Goal: Book appointment/travel/reservation

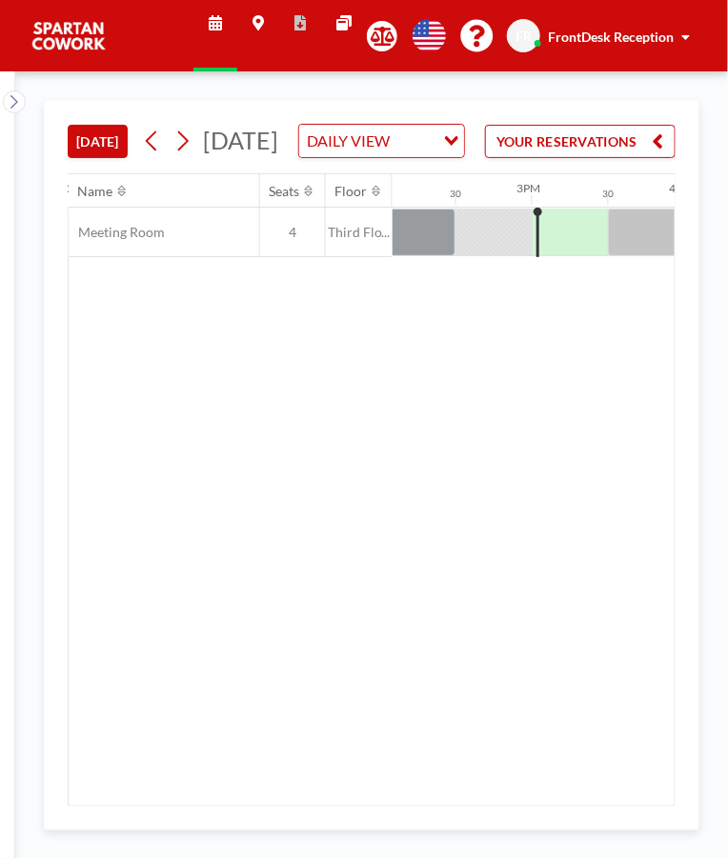
scroll to position [0, 2210]
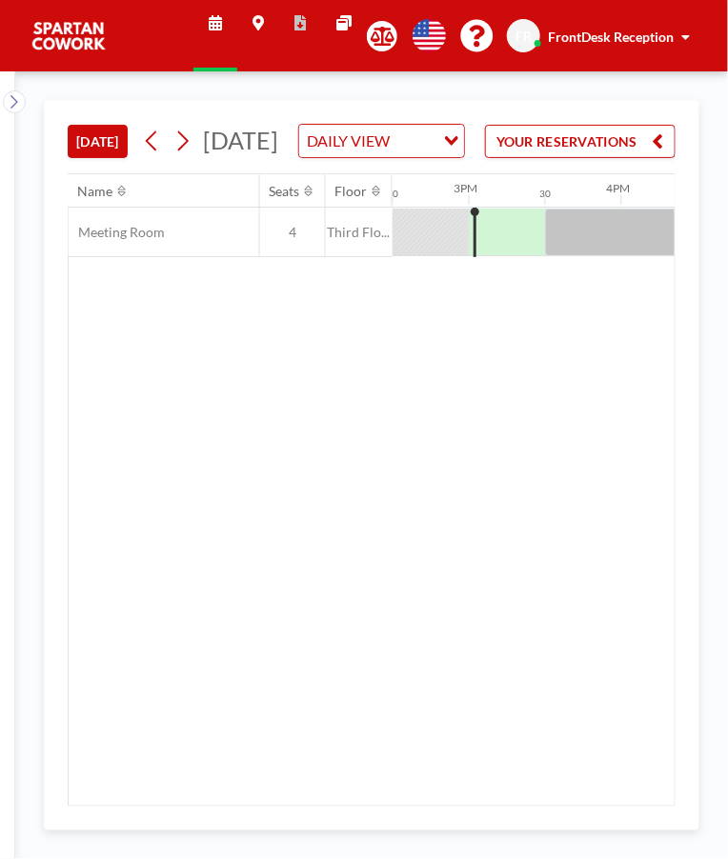
click at [161, 155] on icon at bounding box center [152, 141] width 18 height 29
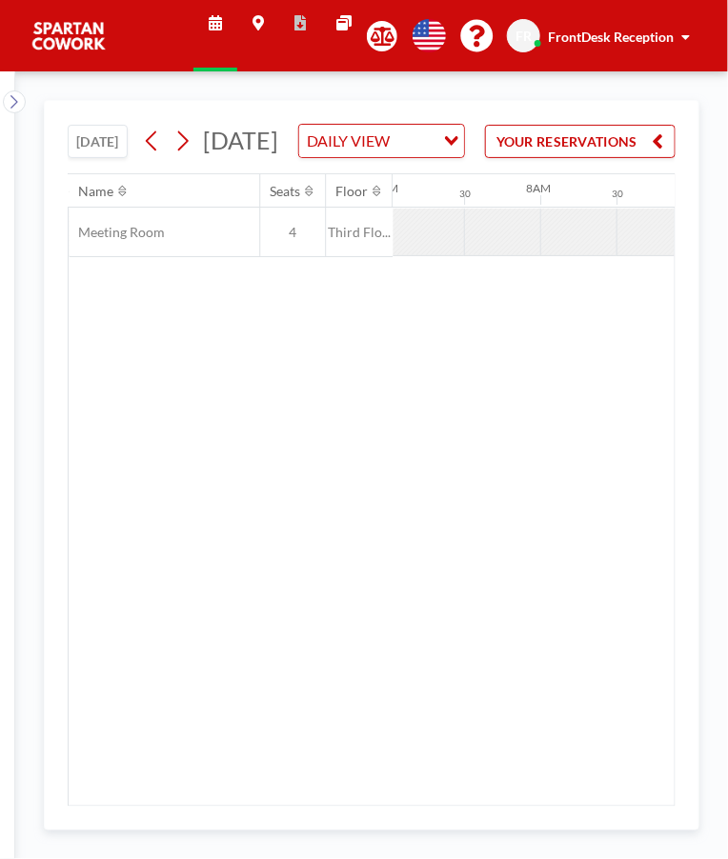
scroll to position [0, 1143]
click at [11, 111] on icon at bounding box center [14, 101] width 12 height 19
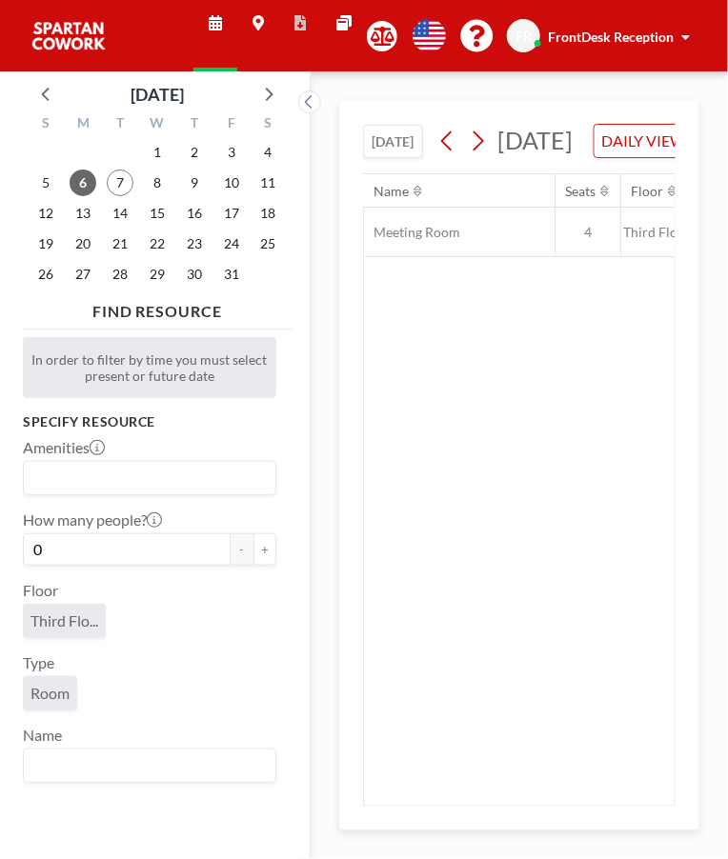
click at [512, 468] on div "Name Seats Floor 12AM 30 1AM 30 2AM 30 3AM 30 4AM 30 5AM 30 6AM 30 7AM 30 8AM 3…" at bounding box center [519, 490] width 311 height 632
click at [653, 169] on div "TODAY Monday, October 6, 2025 DAILY VIEW Loading... YOUR RESERVATIONS" at bounding box center [519, 137] width 312 height 72
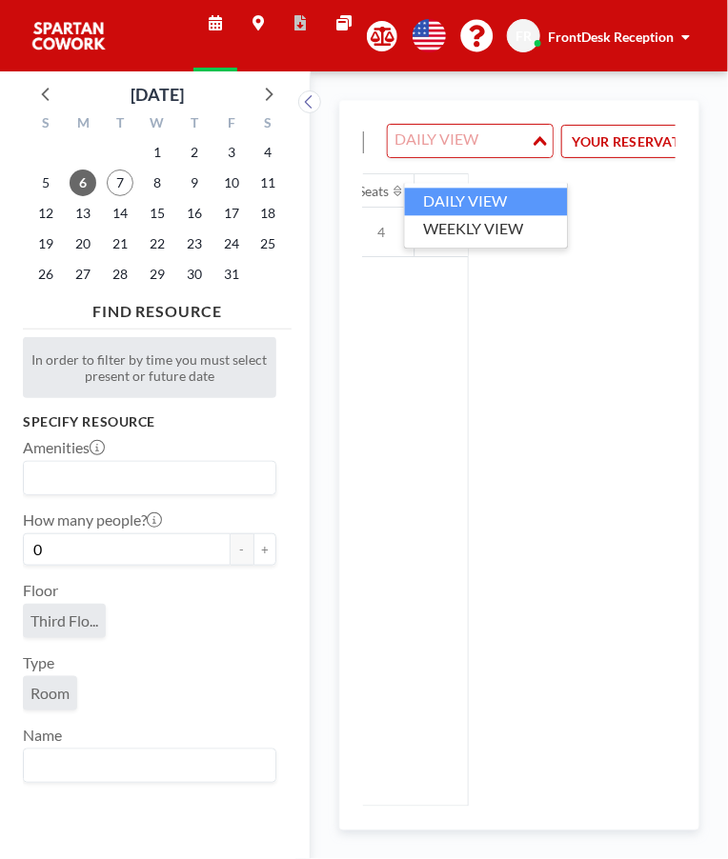
click at [632, 288] on div "TODAY Monday, October 6, 2025 DAILY VIEW Loading... YOUR RESERVATIONS Name Seat…" at bounding box center [519, 454] width 312 height 706
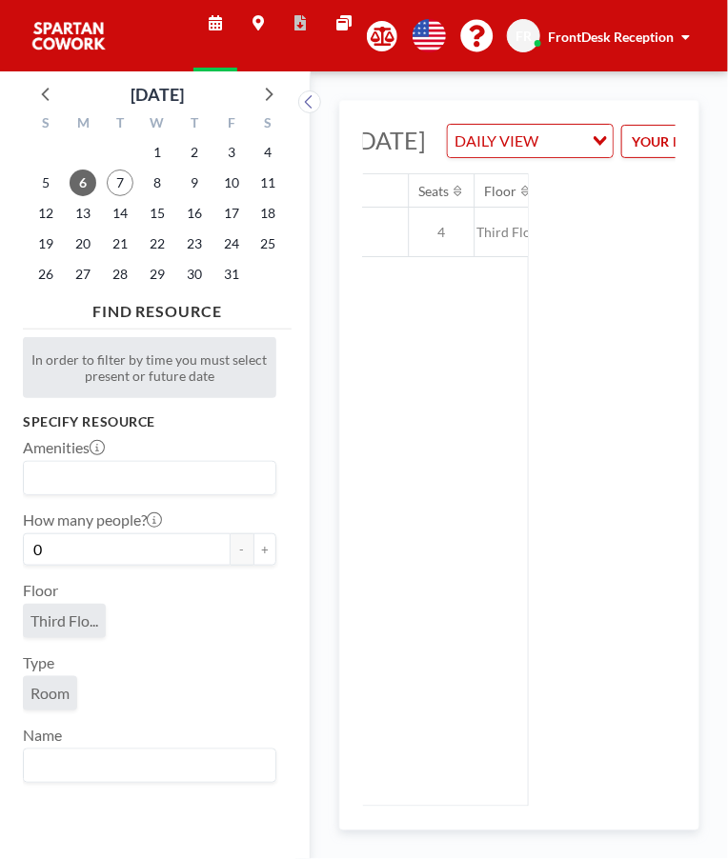
scroll to position [0, 0]
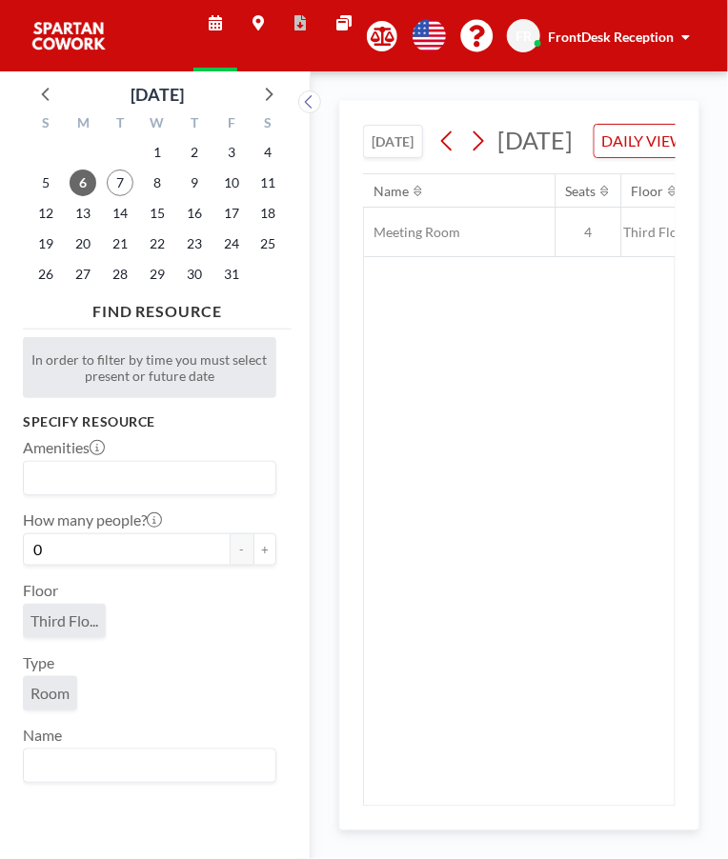
click at [427, 433] on div "Name Seats Floor 12AM 30 1AM 30 2AM 30 3AM 30 4AM 30 5AM 30 6AM 30 7AM 30 8AM 3…" at bounding box center [519, 490] width 311 height 632
click at [309, 101] on icon at bounding box center [309, 101] width 12 height 19
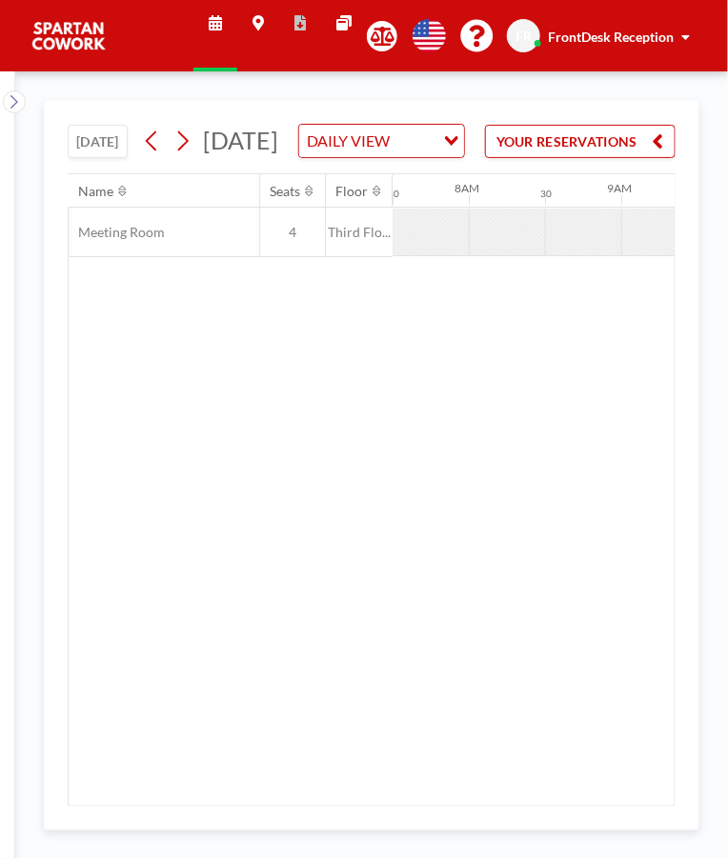
click at [645, 158] on button "YOUR RESERVATIONS" at bounding box center [580, 141] width 191 height 33
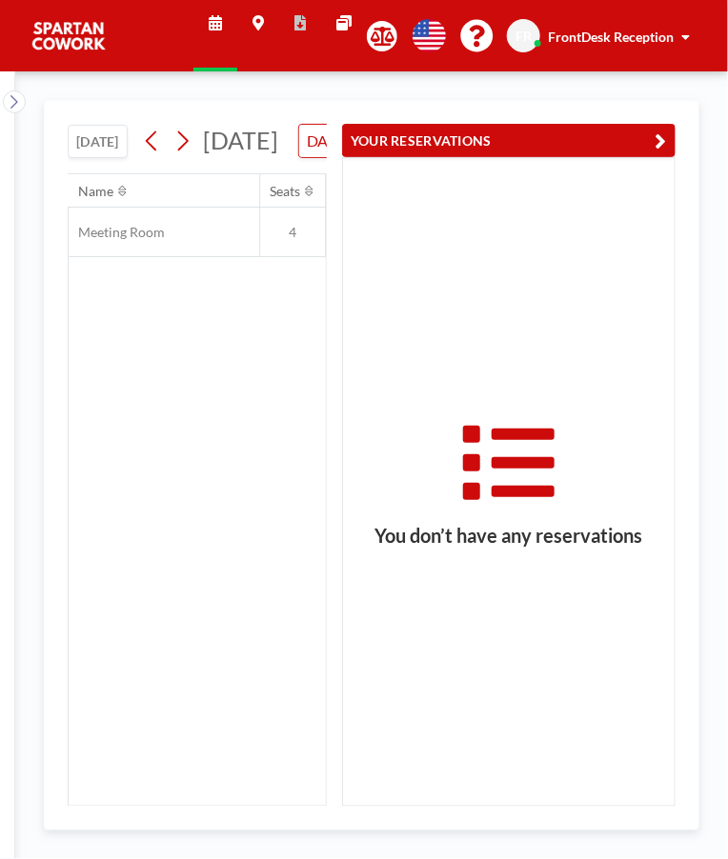
click at [252, 485] on div "Name Seats Floor 12AM 30 1AM 30 2AM 30 3AM 30 4AM 30 5AM 30 6AM 30 7AM 30 8AM 3…" at bounding box center [197, 490] width 257 height 632
click at [163, 477] on div "Name Seats Floor 12AM 30 1AM 30 2AM 30 3AM 30 4AM 30 5AM 30 6AM 30 7AM 30 8AM 3…" at bounding box center [197, 490] width 257 height 632
click at [80, 158] on button "[DATE]" at bounding box center [98, 141] width 60 height 33
click at [657, 133] on icon "button" at bounding box center [660, 141] width 11 height 23
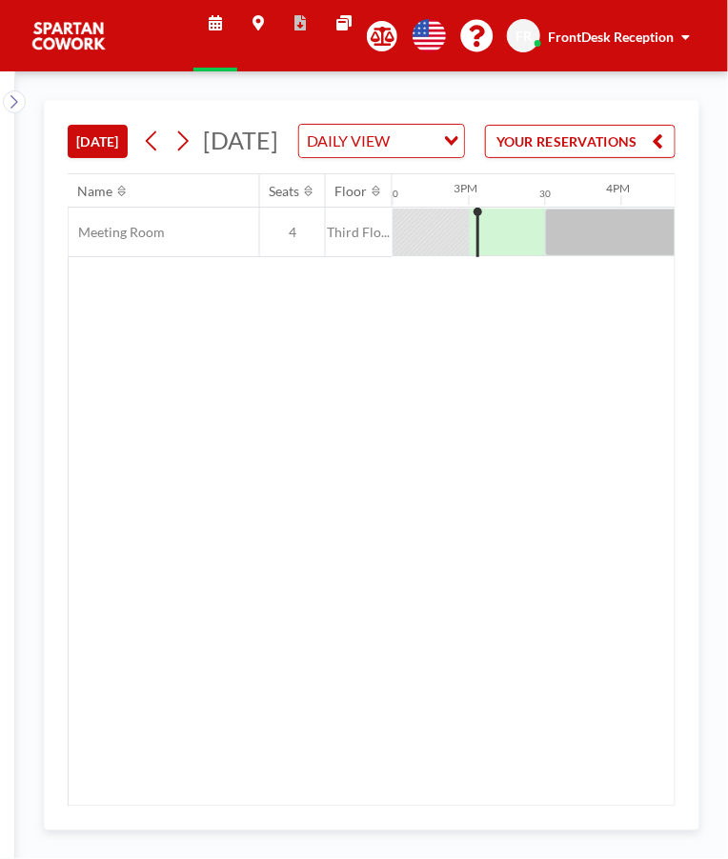
click at [14, 91] on button at bounding box center [14, 101] width 23 height 23
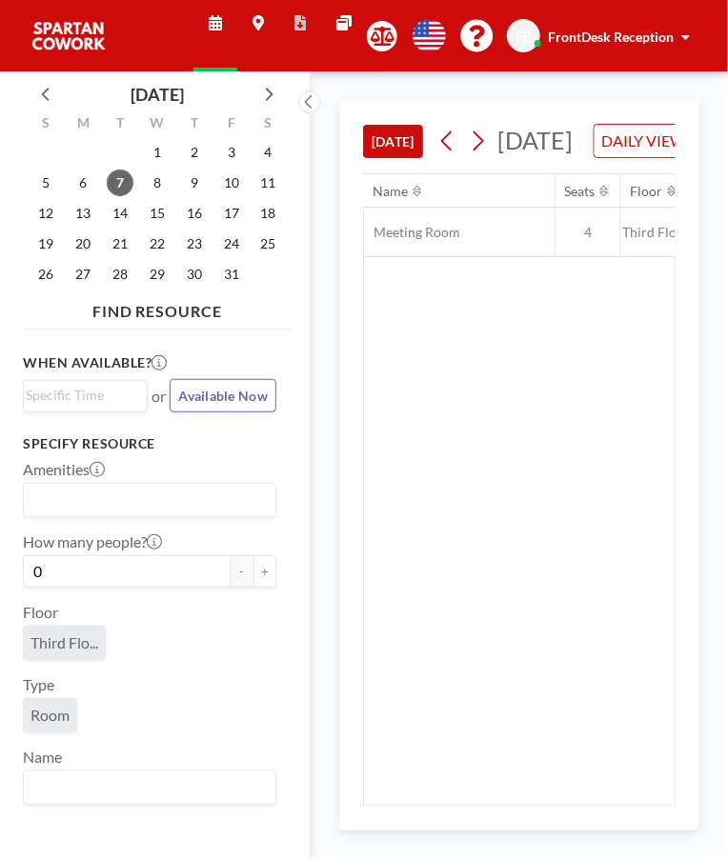
click at [41, 87] on icon at bounding box center [46, 93] width 25 height 25
click at [314, 111] on icon at bounding box center [309, 101] width 12 height 19
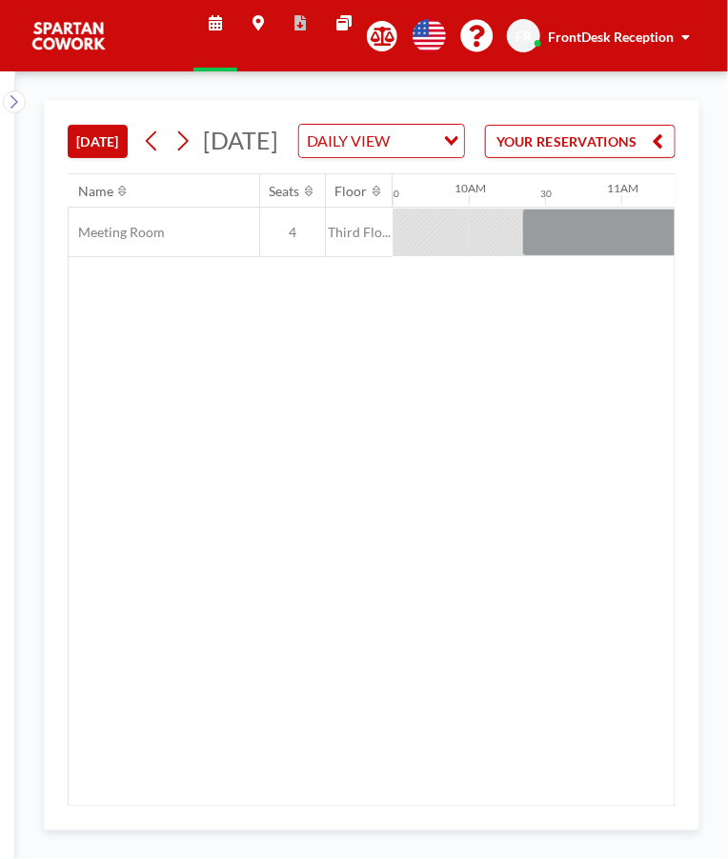
scroll to position [0, 1406]
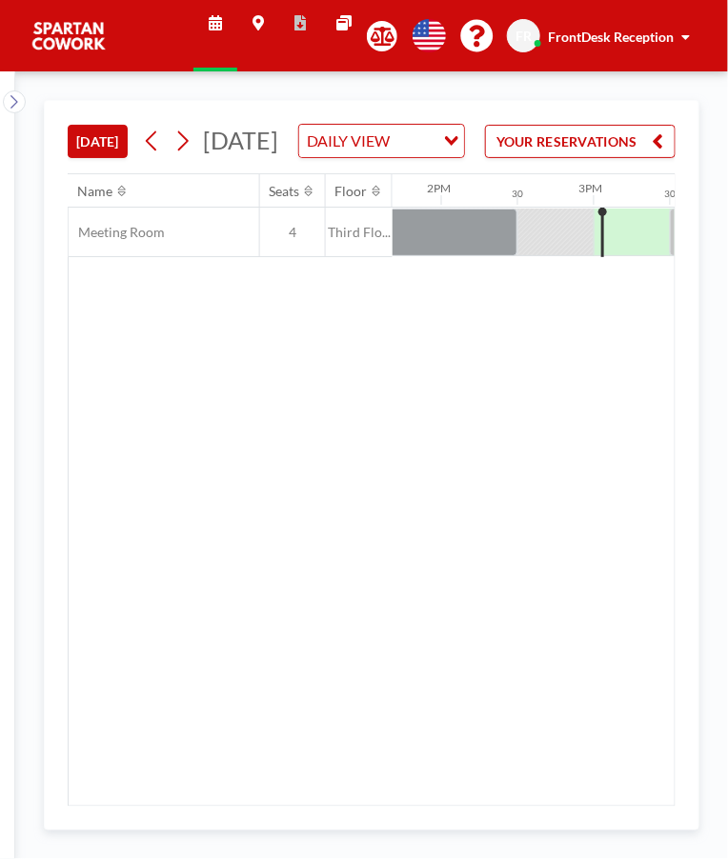
scroll to position [0, 2210]
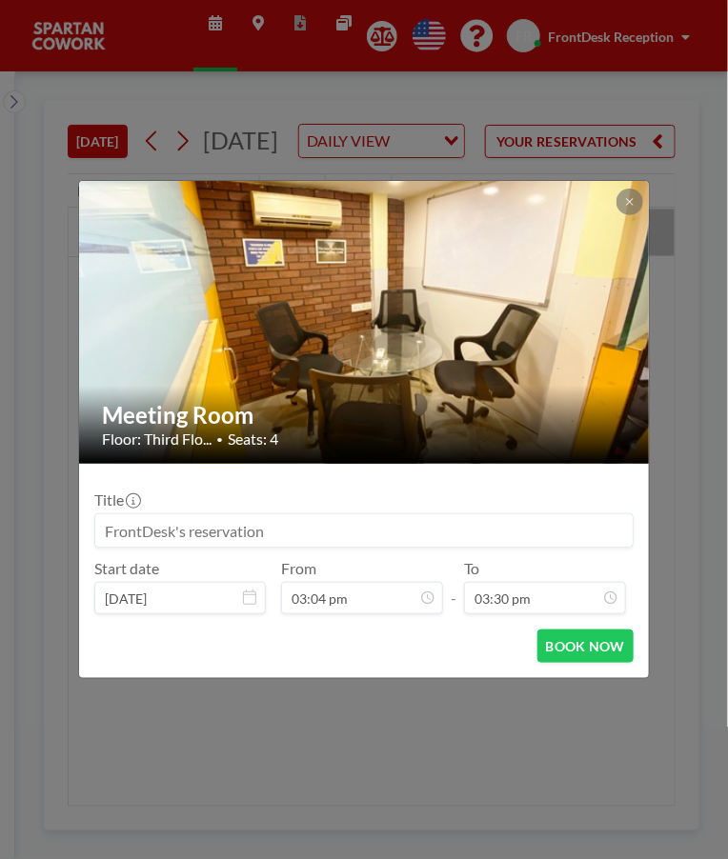
click at [616, 204] on button at bounding box center [629, 202] width 27 height 27
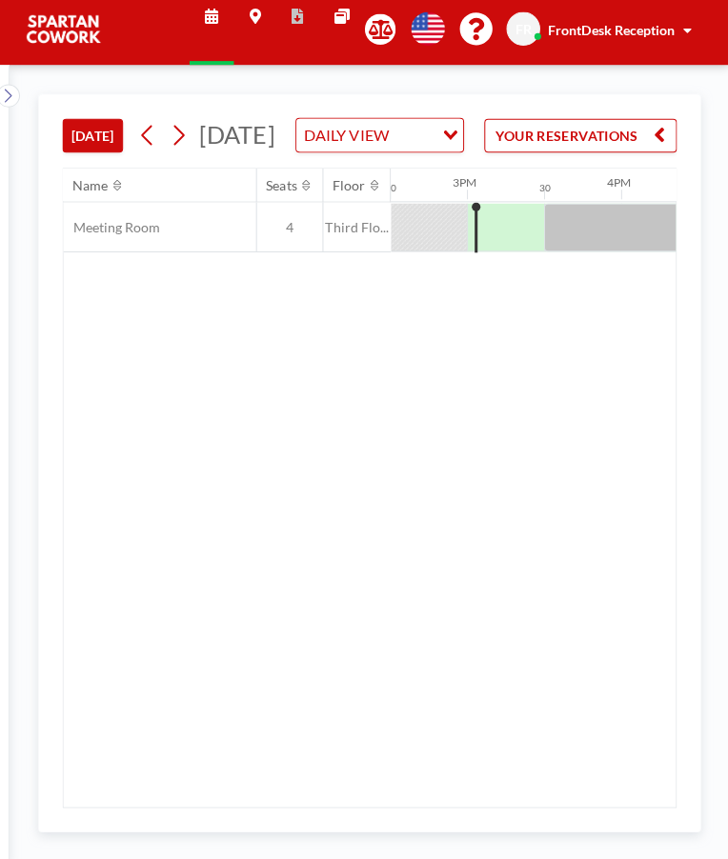
click at [258, 69] on link "Maps" at bounding box center [258, 35] width 42 height 71
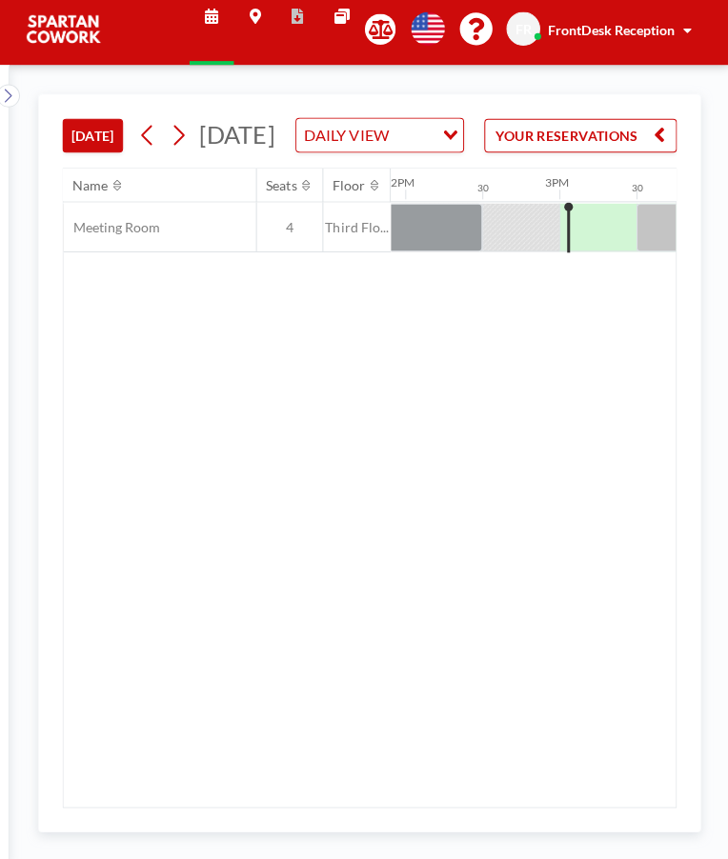
scroll to position [0, 2210]
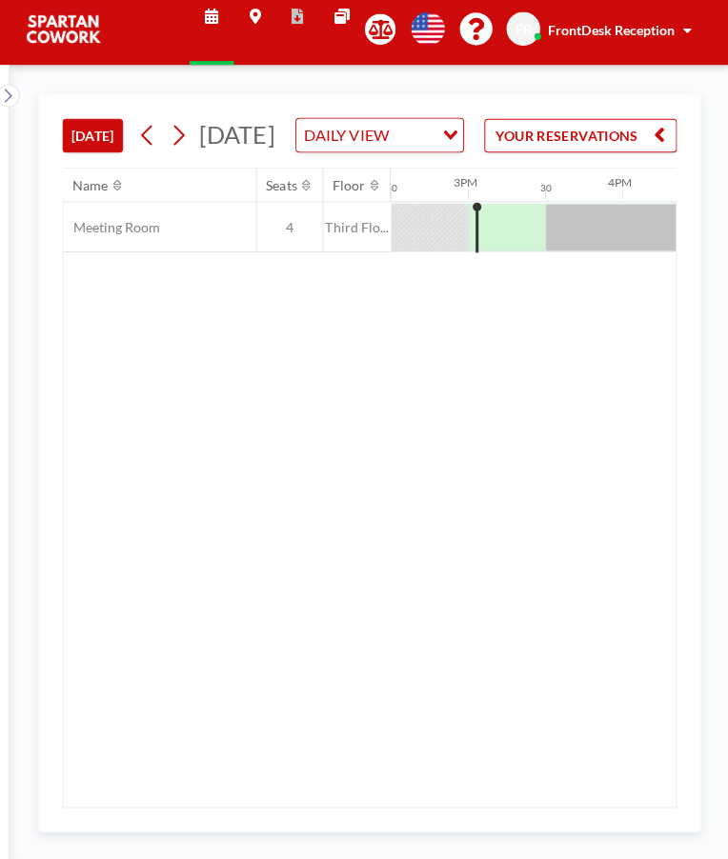
click at [632, 256] on div at bounding box center [621, 233] width 152 height 48
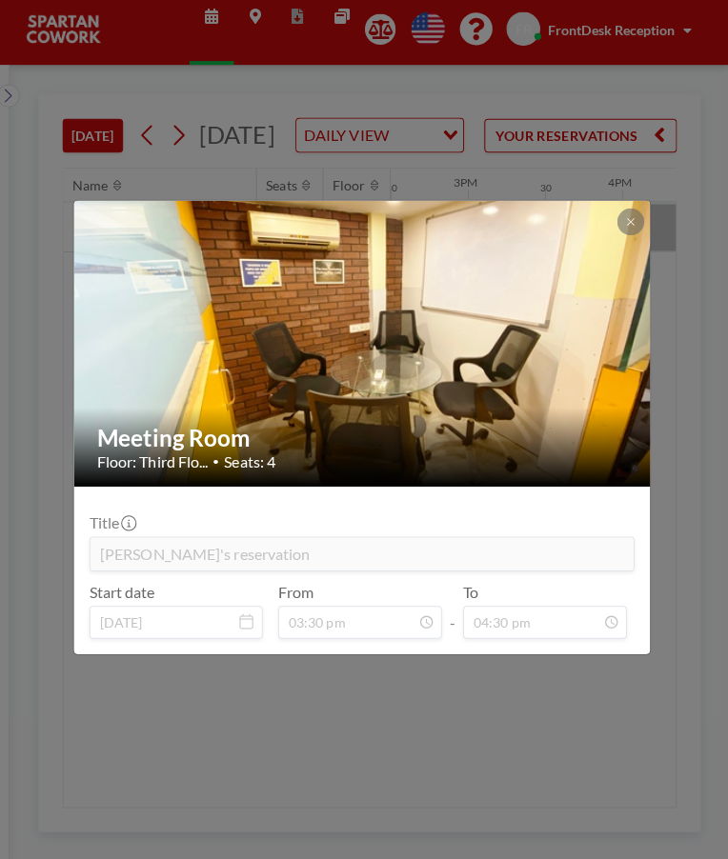
click at [629, 228] on icon at bounding box center [629, 226] width 11 height 11
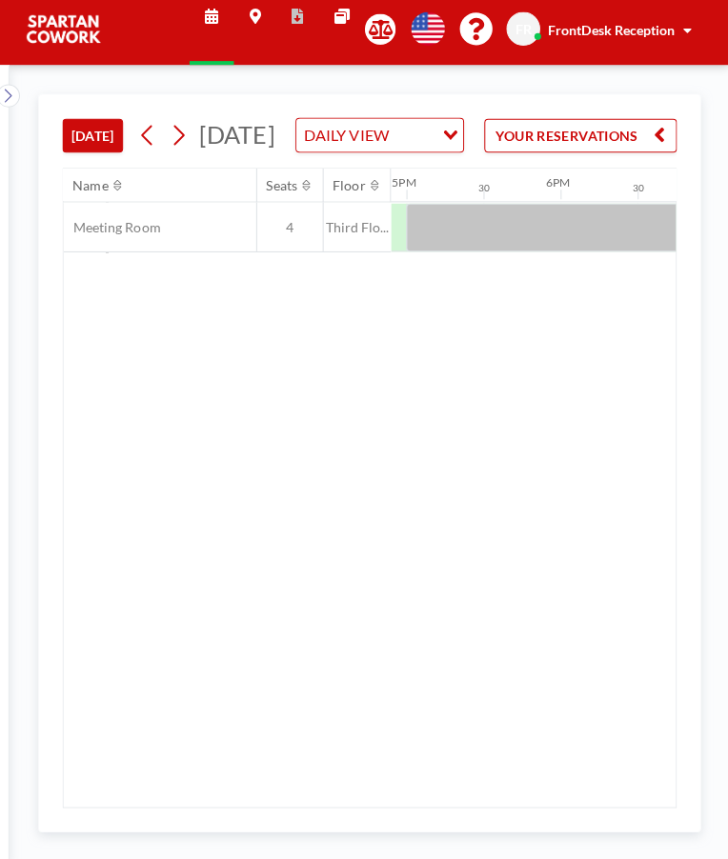
scroll to position [0, 2367]
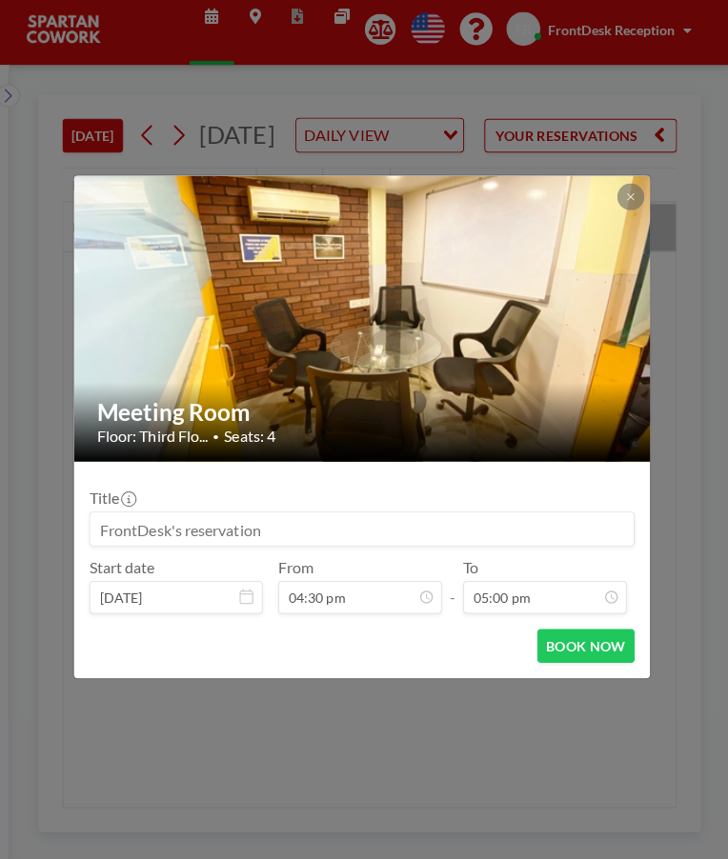
click at [584, 283] on img at bounding box center [365, 322] width 572 height 429
click at [634, 211] on button at bounding box center [629, 202] width 27 height 27
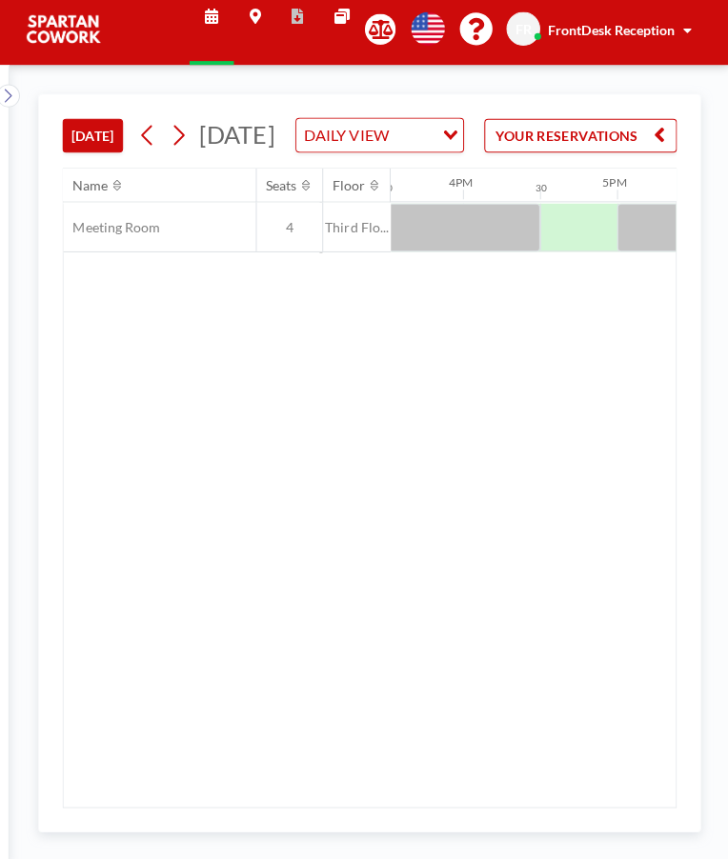
click at [663, 39] on span "FrontDesk Reception" at bounding box center [611, 37] width 126 height 16
click at [674, 50] on div "FR FrontDesk Reception" at bounding box center [602, 35] width 191 height 33
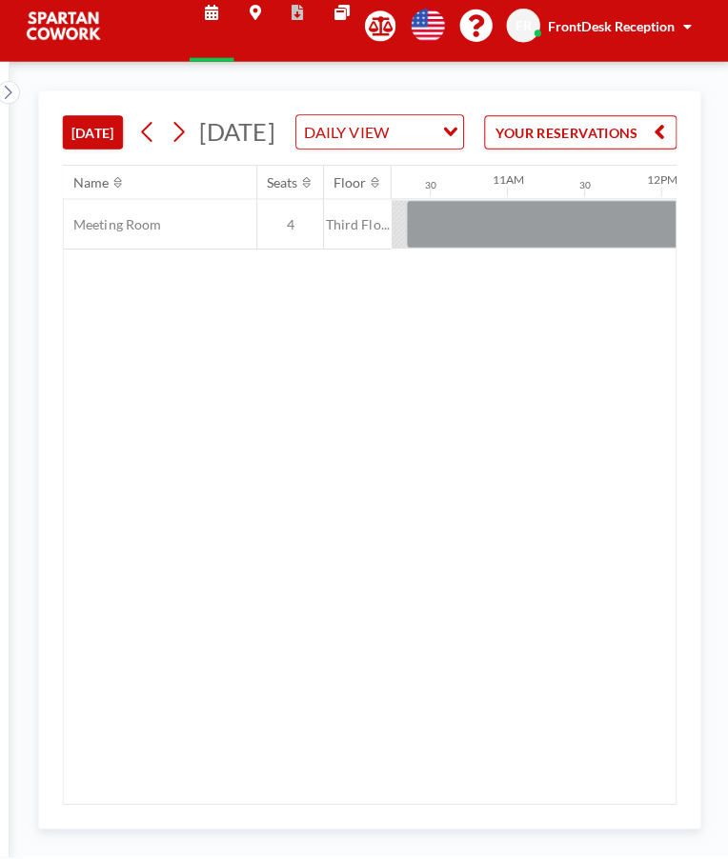
scroll to position [0, 1552]
click at [107, 156] on button "[DATE]" at bounding box center [98, 141] width 60 height 33
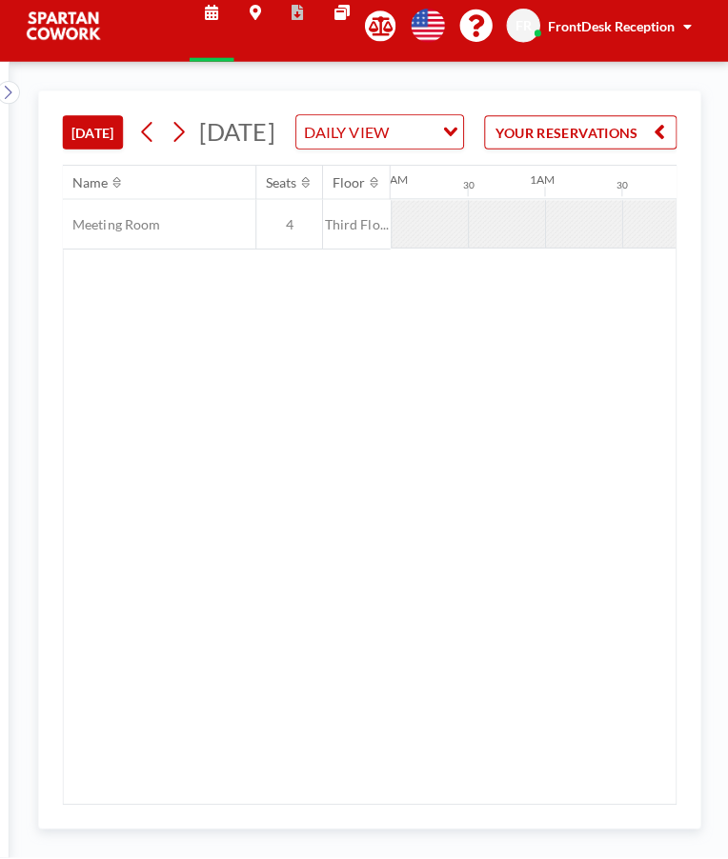
scroll to position [0, 512]
click at [180, 155] on icon at bounding box center [182, 141] width 18 height 29
click at [160, 155] on icon at bounding box center [152, 141] width 18 height 29
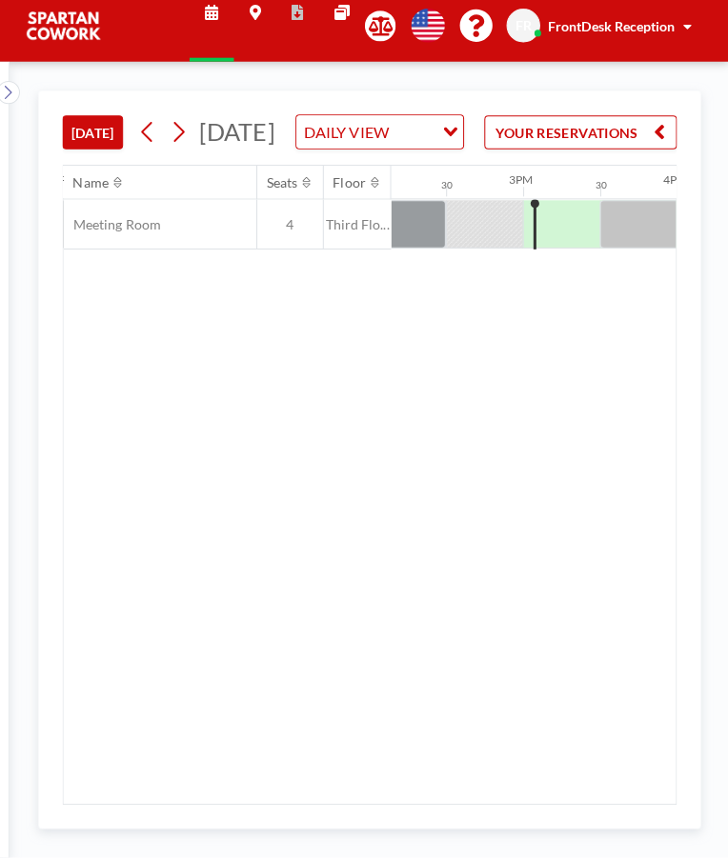
scroll to position [0, 2210]
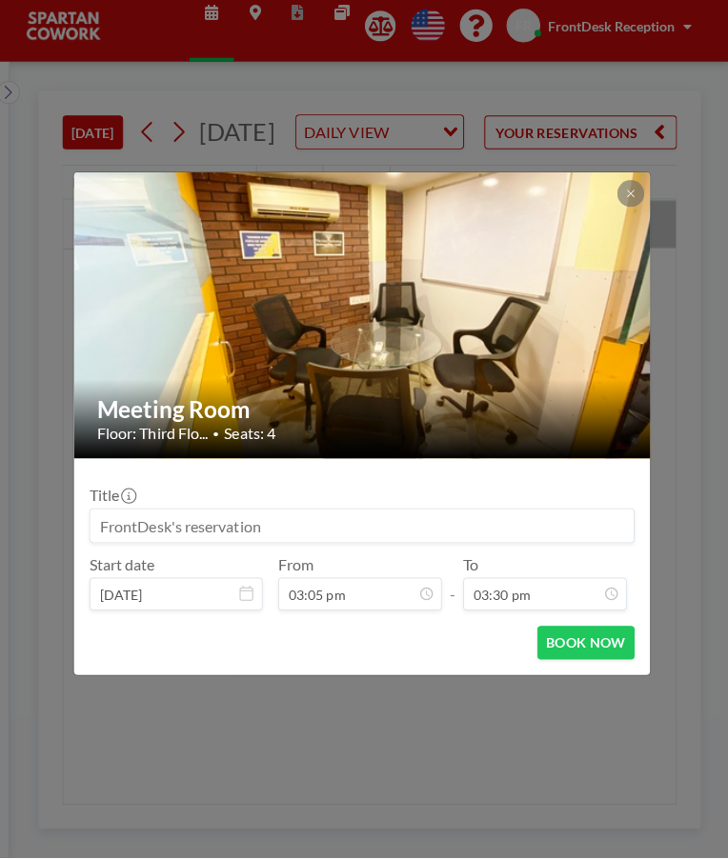
click at [618, 215] on button at bounding box center [629, 202] width 27 height 27
